Goal: Information Seeking & Learning: Learn about a topic

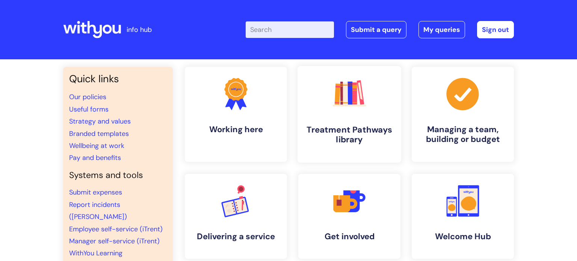
click at [331, 109] on icon ".cls-1{fill:#f89b22;}.cls-1,.cls-2,.cls-3,.cls-4,.cls-5,.cls-6,.cls-7{stroke-wi…" at bounding box center [349, 93] width 37 height 37
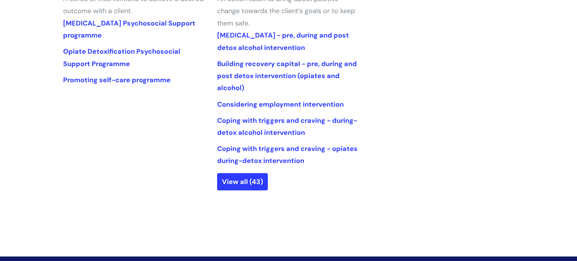
scroll to position [427, 0]
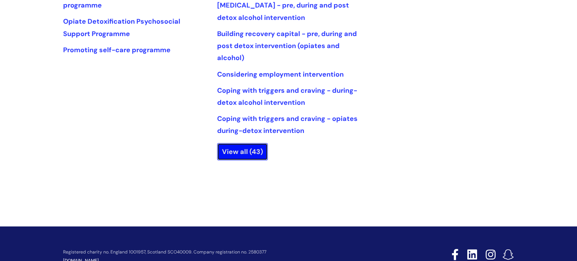
click at [235, 153] on link "View all (43)" at bounding box center [242, 151] width 51 height 17
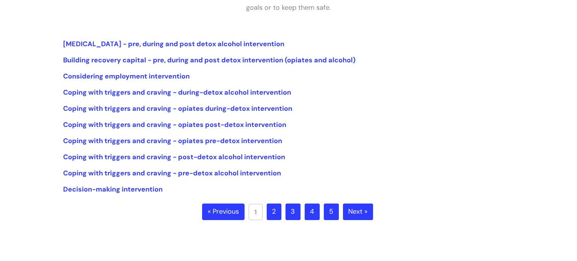
scroll to position [173, 0]
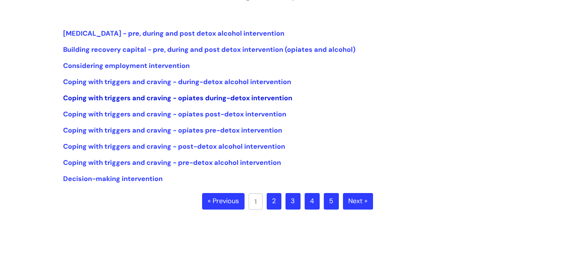
click at [171, 98] on link "Coping with triggers and craving - opiates during-detox intervention" at bounding box center [177, 98] width 229 height 9
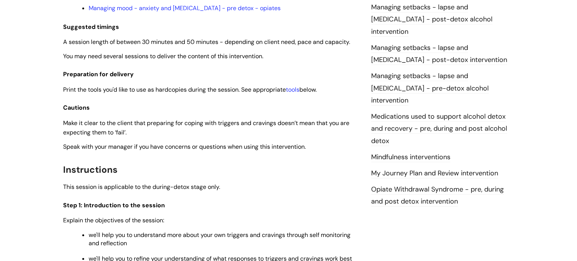
scroll to position [747, 0]
